Goal: Transaction & Acquisition: Purchase product/service

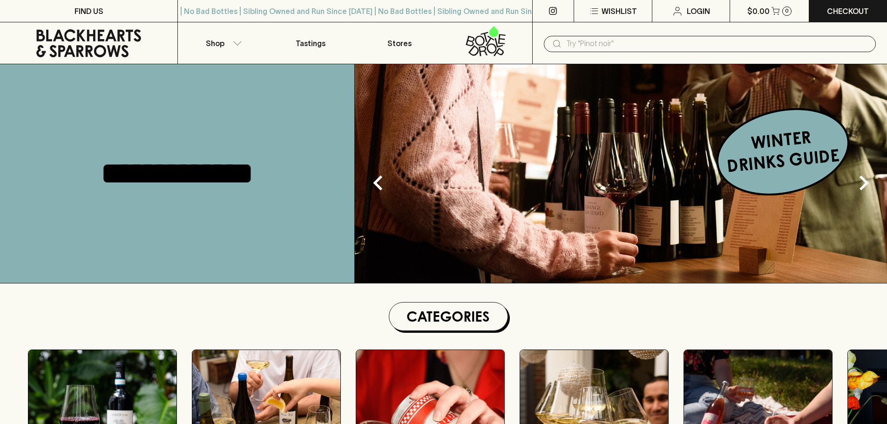
click at [566, 42] on div "​" at bounding box center [710, 44] width 332 height 16
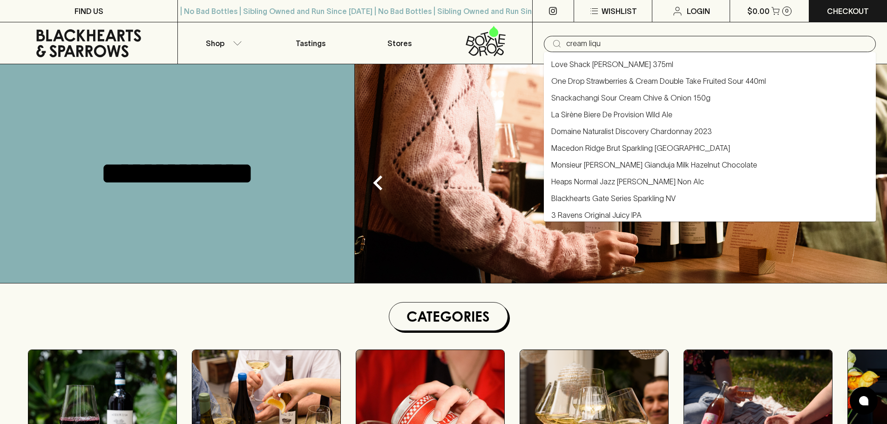
click at [587, 44] on input "cream liqu" at bounding box center [717, 43] width 302 height 15
type input "cream liqu"
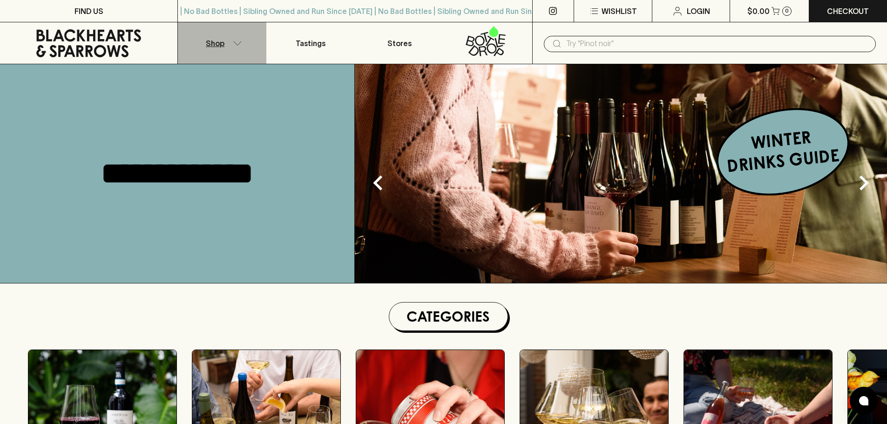
click at [244, 40] on button "Shop" at bounding box center [222, 42] width 89 height 41
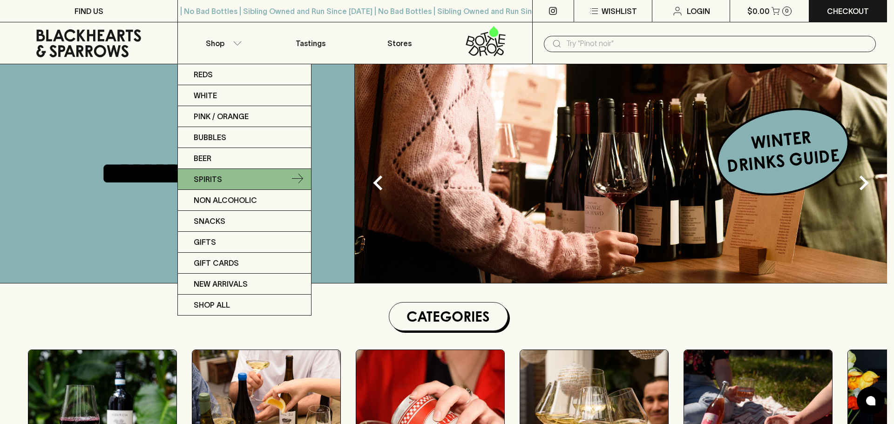
click at [265, 181] on link "Spirits" at bounding box center [244, 179] width 133 height 21
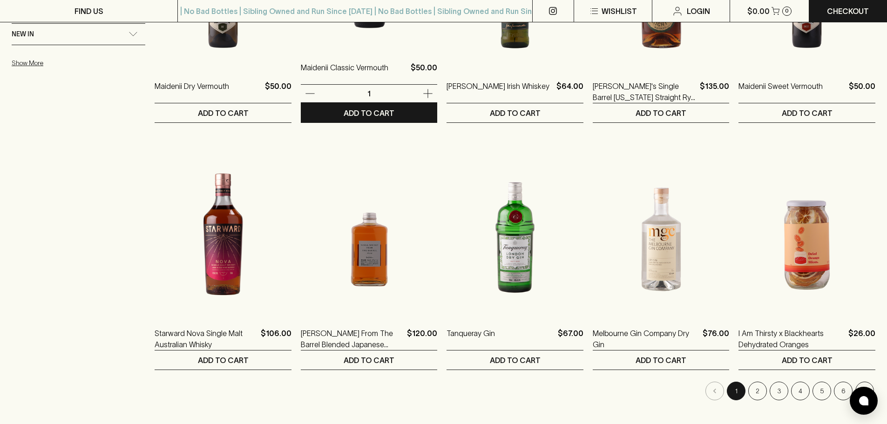
scroll to position [839, 0]
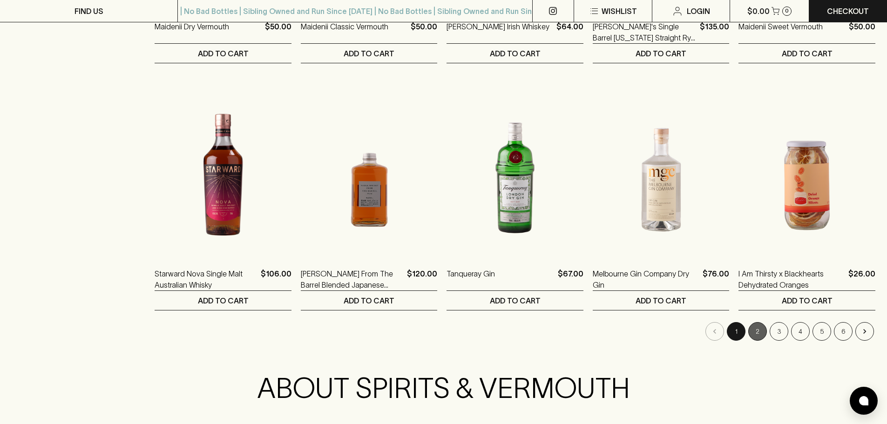
click at [754, 333] on button "2" at bounding box center [758, 331] width 19 height 19
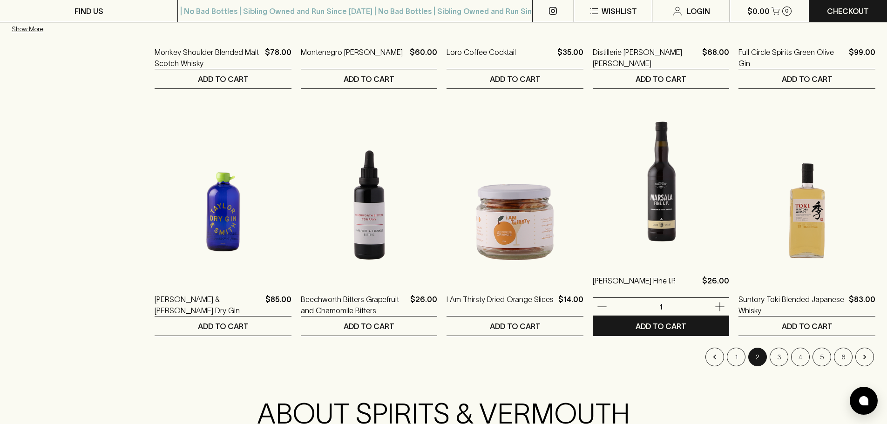
scroll to position [839, 0]
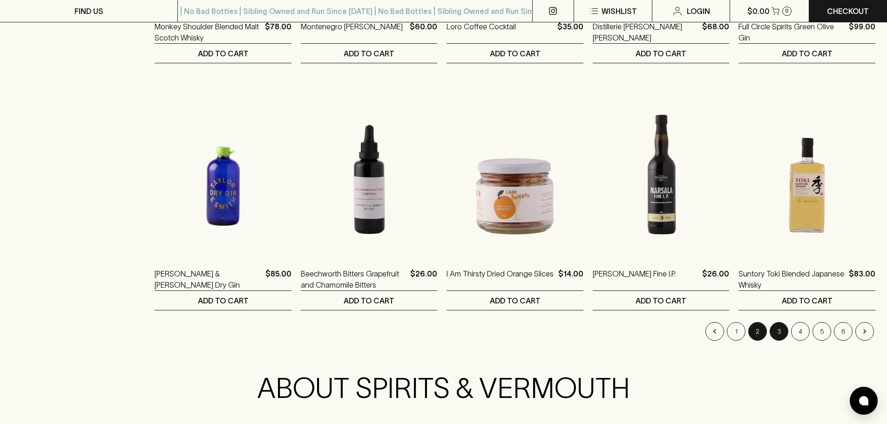
click at [780, 333] on button "3" at bounding box center [779, 331] width 19 height 19
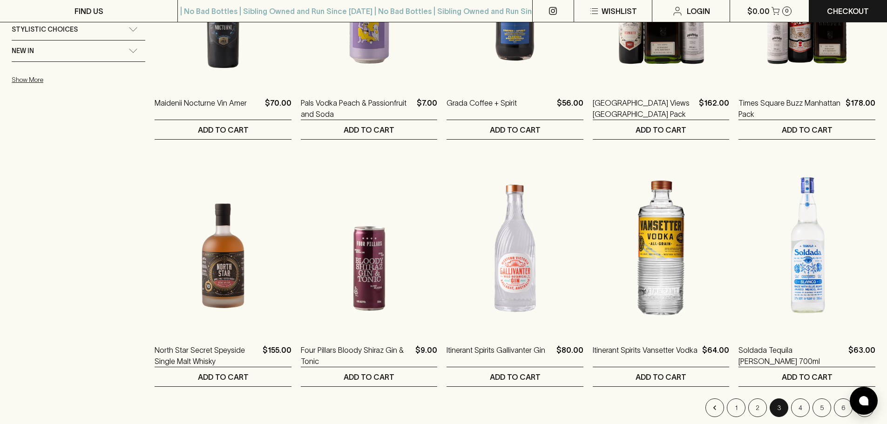
scroll to position [792, 0]
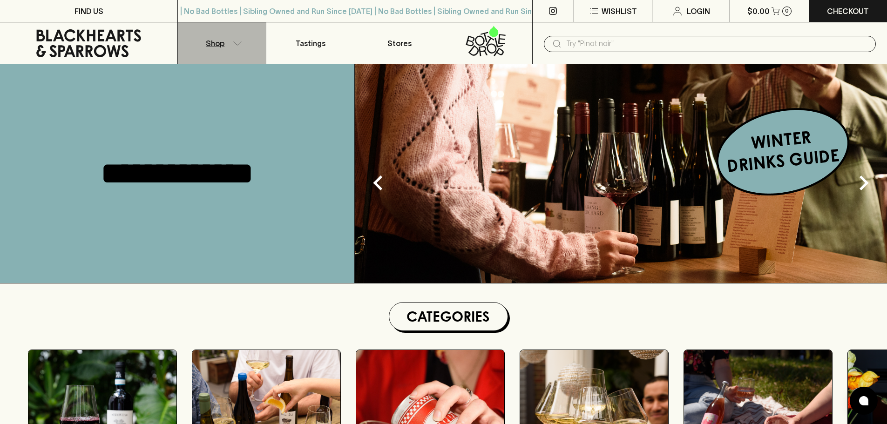
click at [220, 38] on p "Shop" at bounding box center [215, 43] width 19 height 11
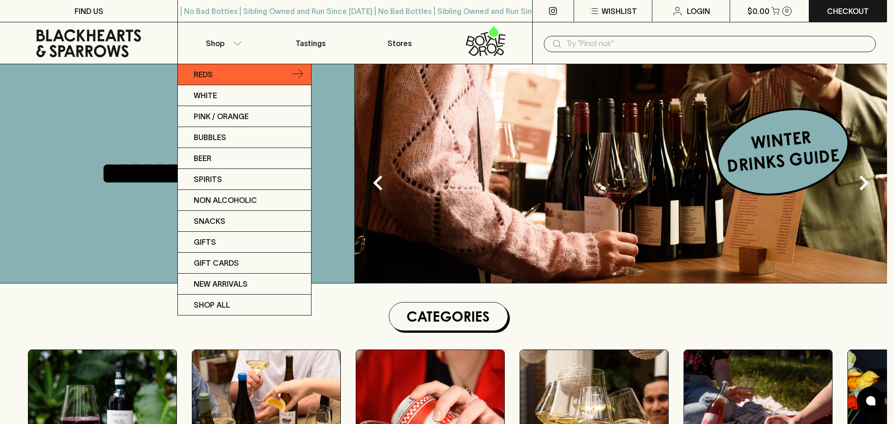
click at [251, 66] on link "Reds" at bounding box center [244, 74] width 133 height 21
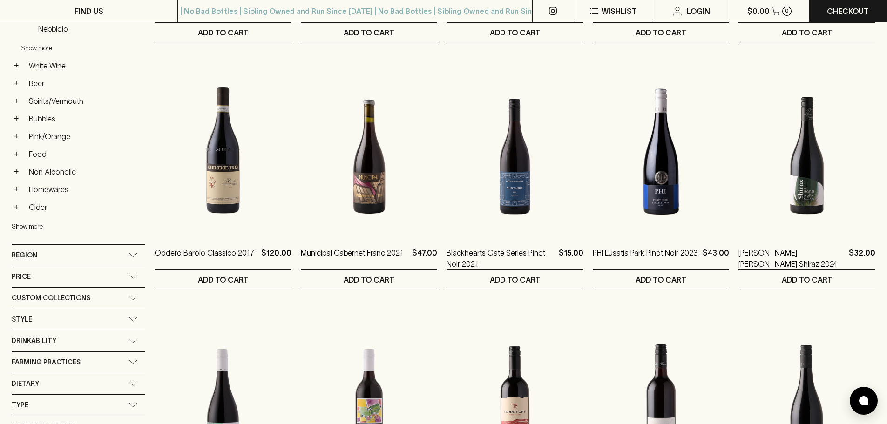
scroll to position [373, 0]
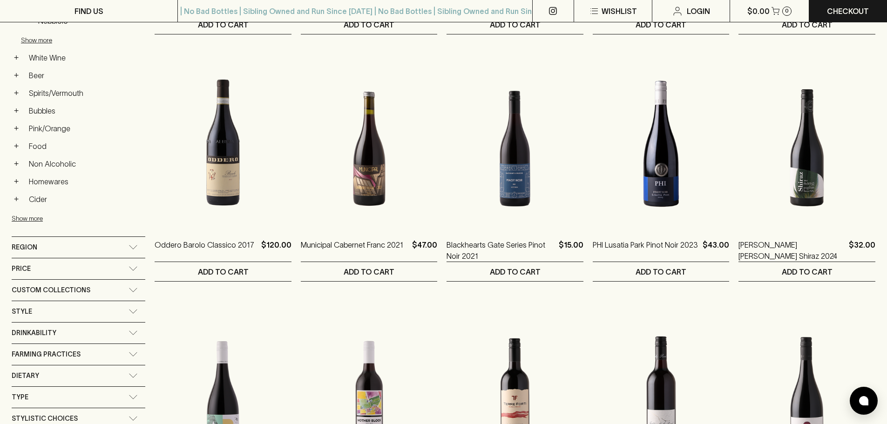
click at [73, 246] on div "Region" at bounding box center [70, 248] width 117 height 12
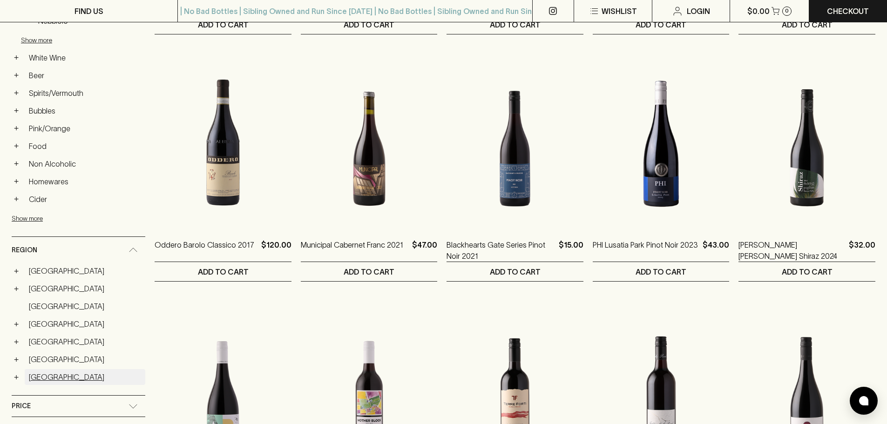
click at [32, 380] on link "[GEOGRAPHIC_DATA]" at bounding box center [85, 377] width 121 height 16
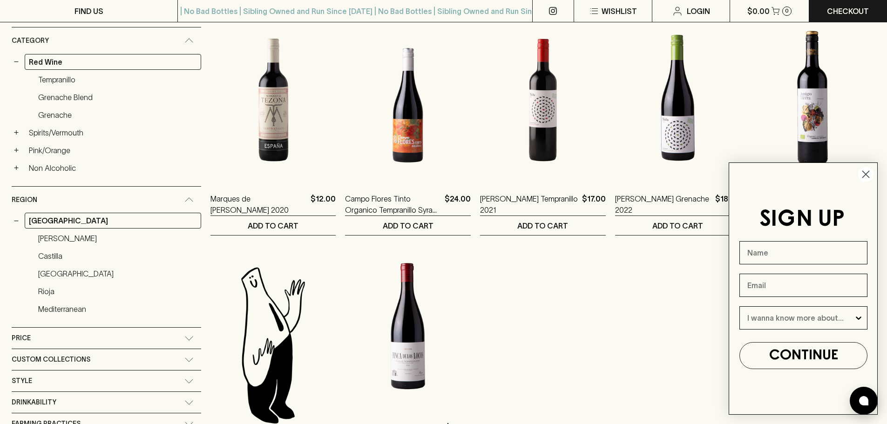
scroll to position [157, 0]
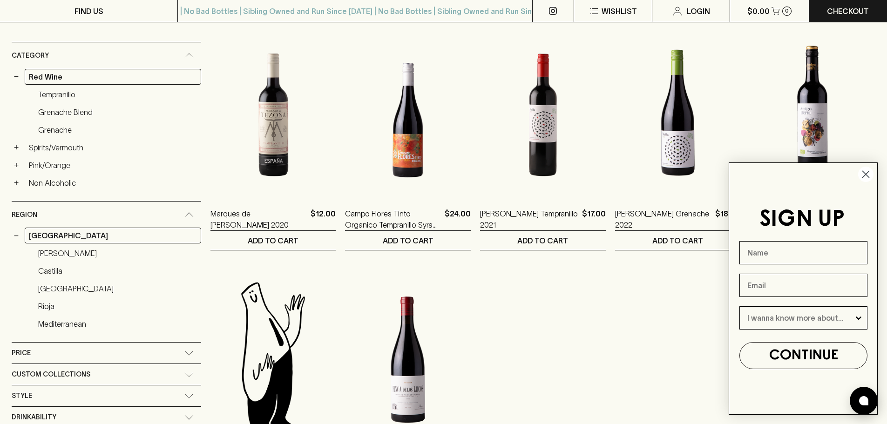
click at [868, 174] on circle "Close dialog" at bounding box center [866, 174] width 15 height 15
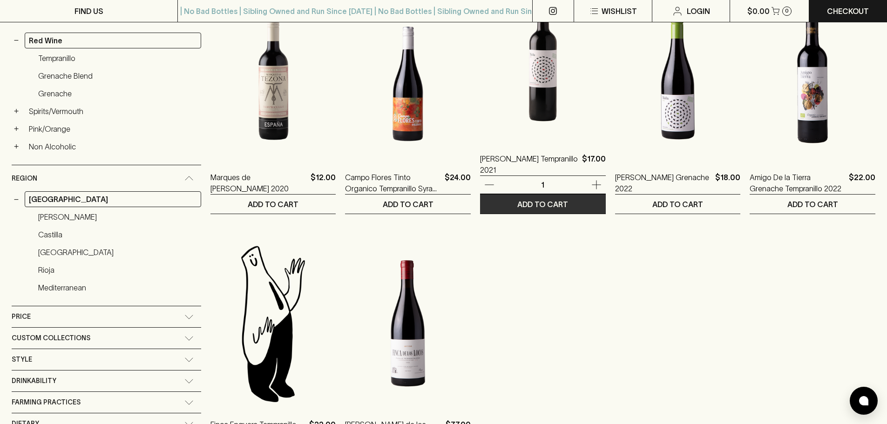
scroll to position [296, 0]
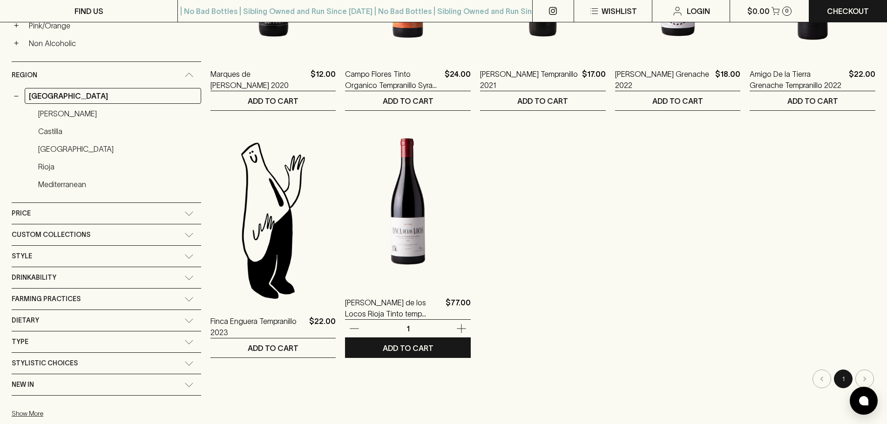
click at [399, 243] on img at bounding box center [408, 201] width 126 height 163
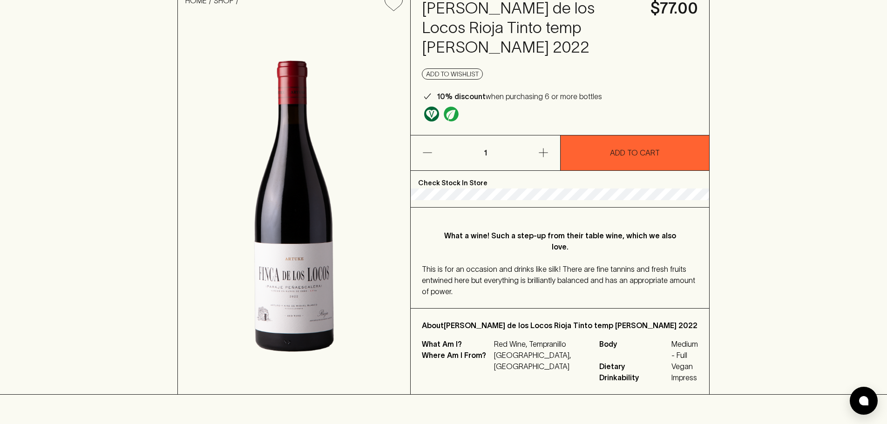
scroll to position [140, 0]
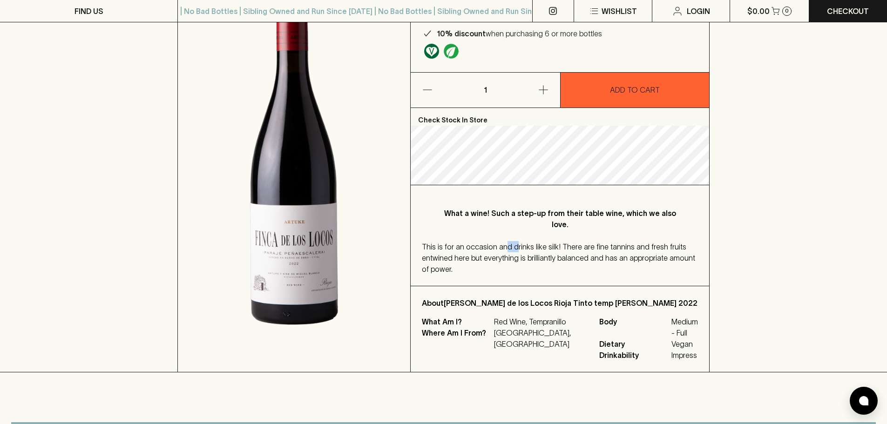
drag, startPoint x: 504, startPoint y: 225, endPoint x: 513, endPoint y: 225, distance: 8.9
click at [513, 243] on span "This is for an occasion and drinks like silk! There are fine tannins and fresh …" at bounding box center [558, 258] width 273 height 31
click at [559, 243] on span "This is for an occasion and drinks like silk! There are fine tannins and fresh …" at bounding box center [558, 258] width 273 height 31
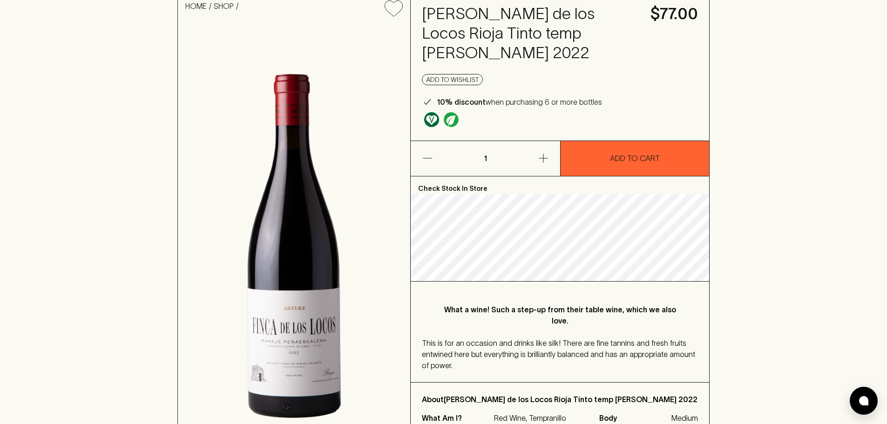
scroll to position [0, 0]
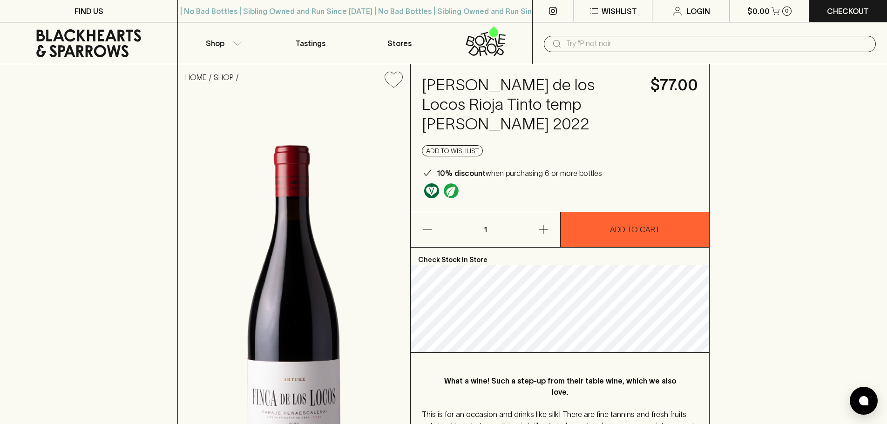
click at [89, 46] on icon at bounding box center [88, 43] width 105 height 28
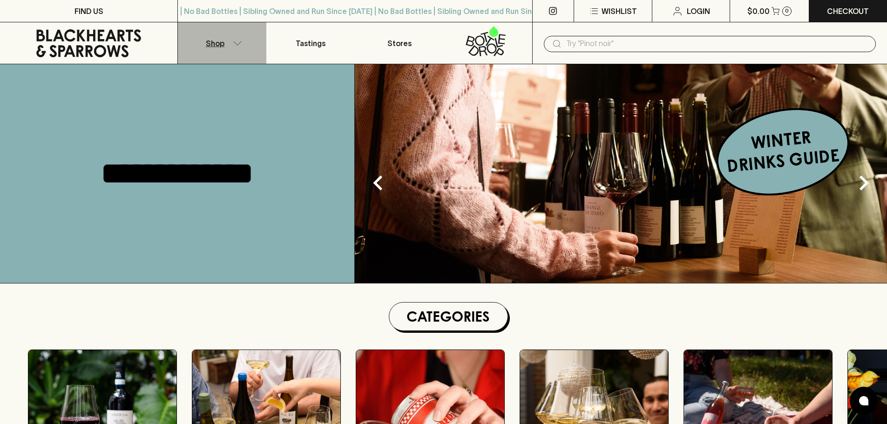
click at [225, 37] on button "Shop" at bounding box center [222, 42] width 89 height 41
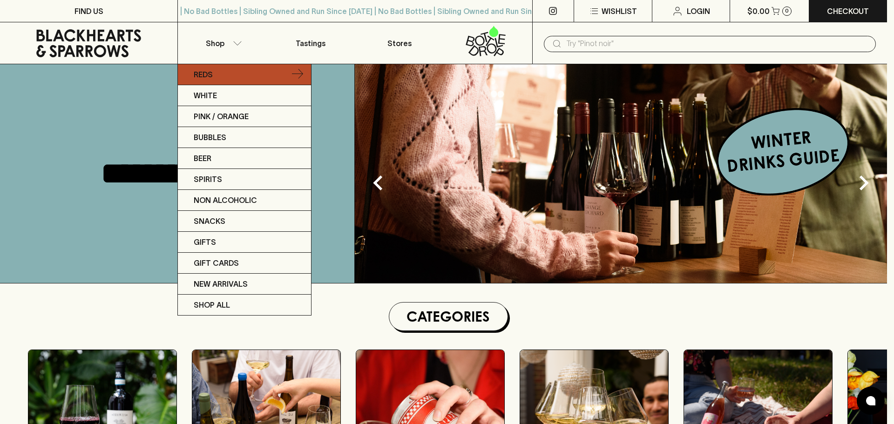
click at [225, 76] on link "Reds" at bounding box center [244, 74] width 133 height 21
